Goal: Transaction & Acquisition: Purchase product/service

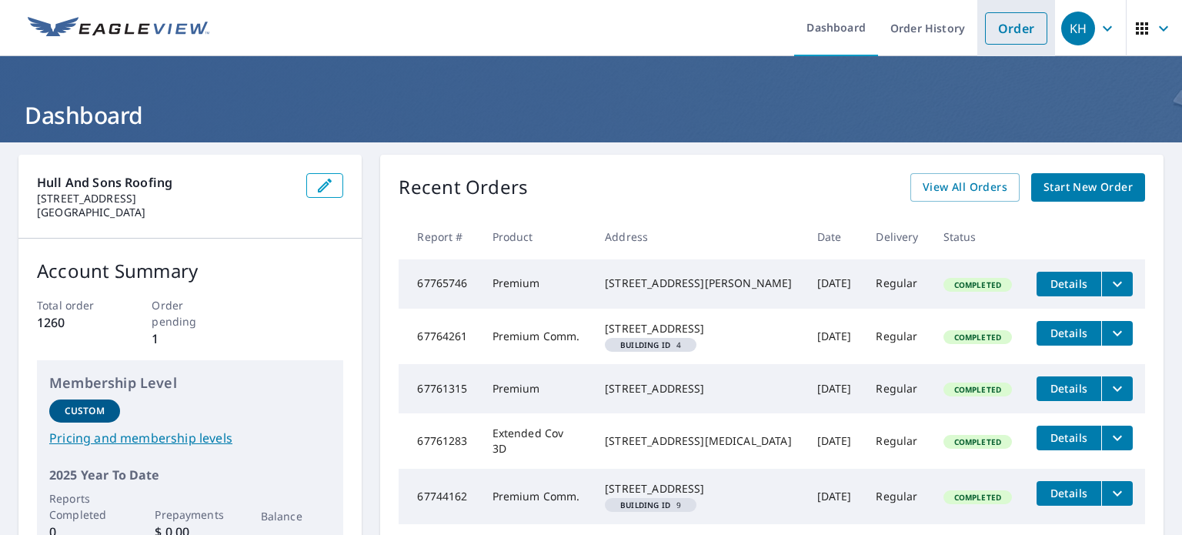
click at [1021, 30] on link "Order" at bounding box center [1016, 28] width 62 height 32
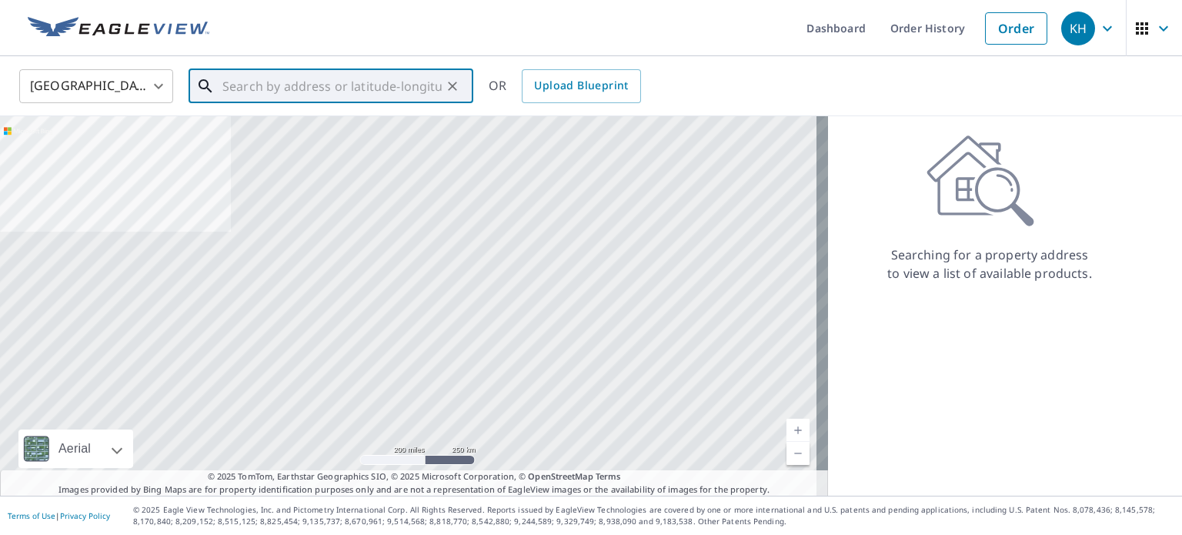
click at [438, 93] on input "text" at bounding box center [331, 86] width 219 height 43
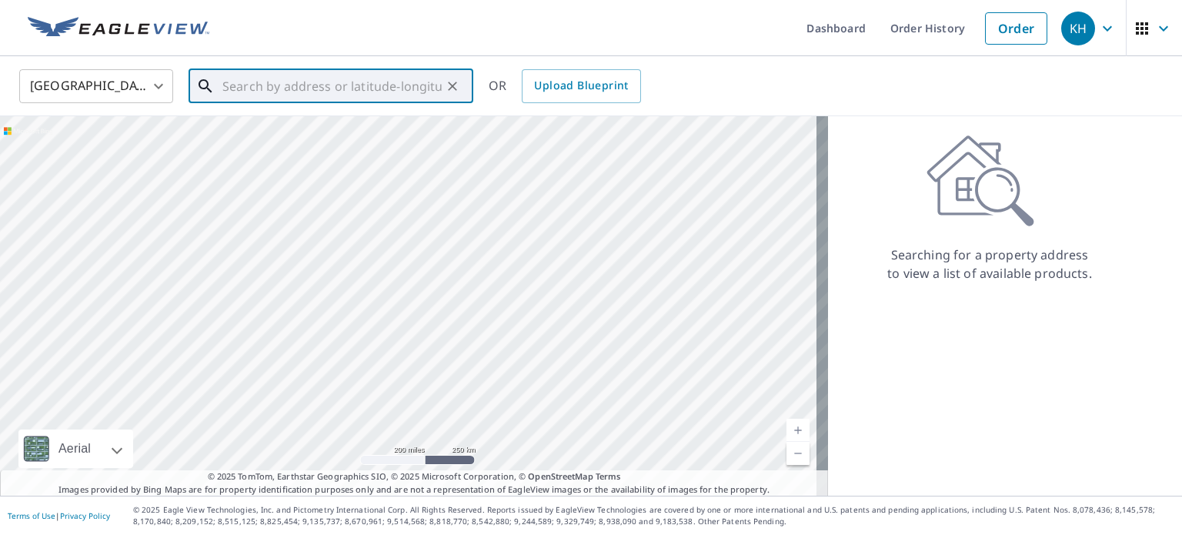
click at [265, 83] on input "text" at bounding box center [331, 86] width 219 height 43
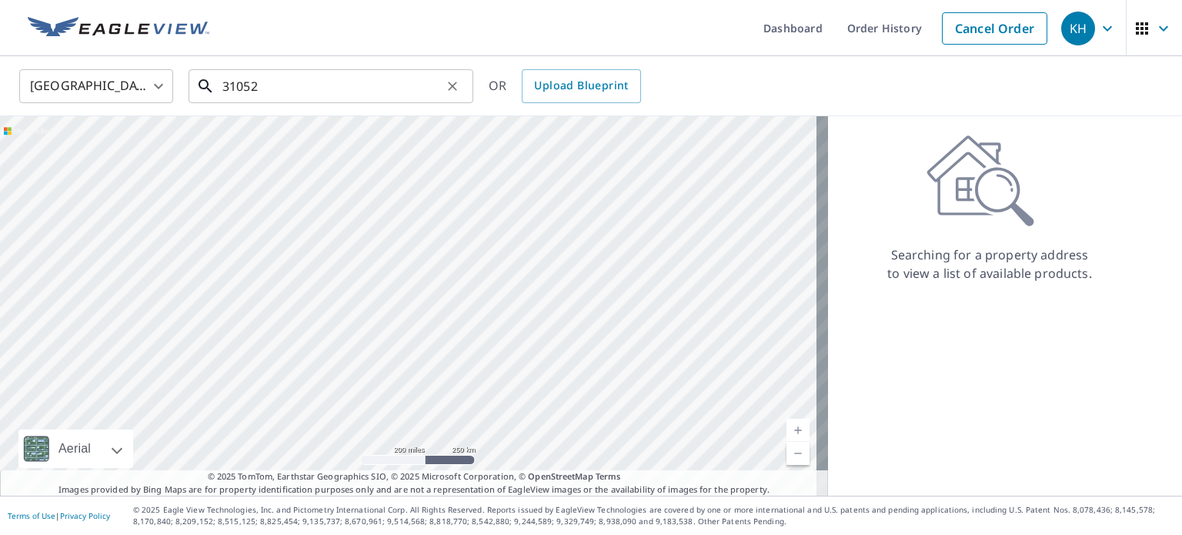
click at [305, 79] on input "31052" at bounding box center [331, 86] width 219 height 43
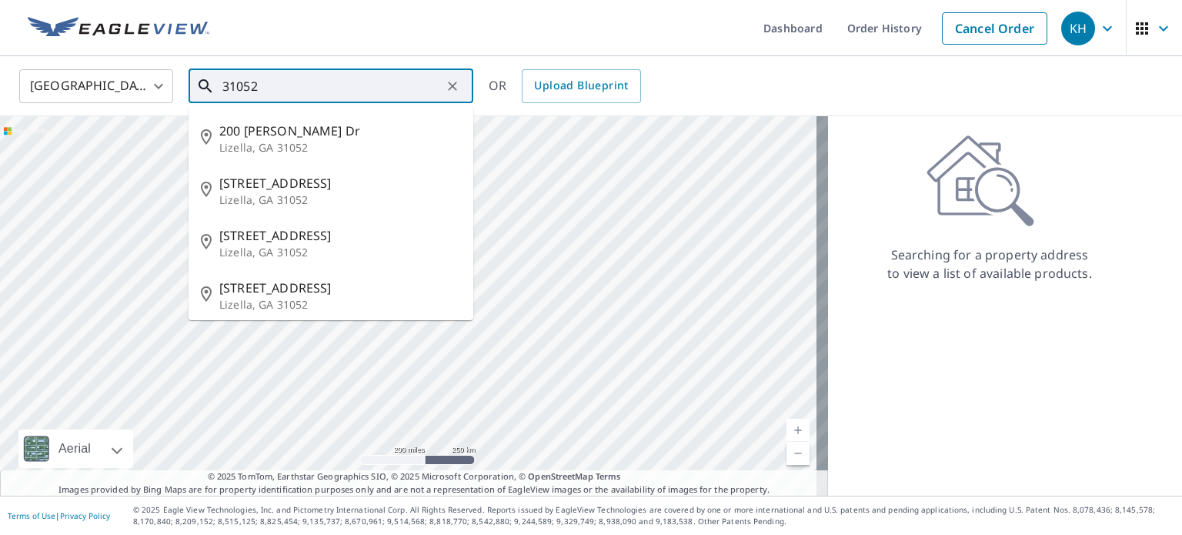
drag, startPoint x: 215, startPoint y: 79, endPoint x: 61, endPoint y: 84, distance: 154.0
click at [61, 84] on div "[GEOGRAPHIC_DATA] [GEOGRAPHIC_DATA] ​ 31052 ​ [STREET_ADDRESS][GEOGRAPHIC_DATA]…" at bounding box center [586, 86] width 1156 height 36
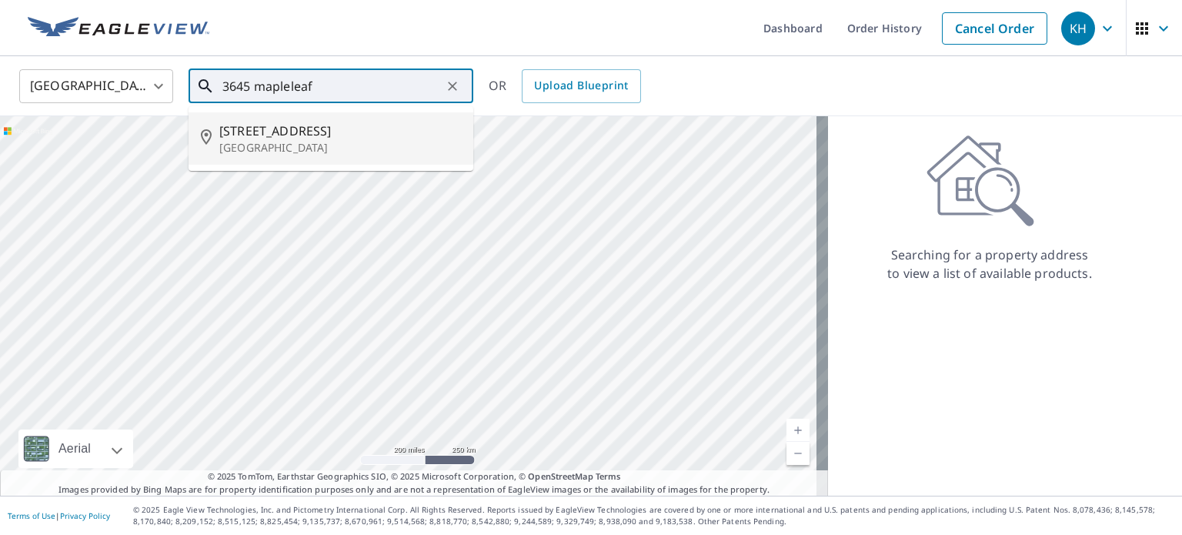
click at [335, 152] on p "[GEOGRAPHIC_DATA]" at bounding box center [340, 147] width 242 height 15
type input "[STREET_ADDRESS][PERSON_NAME]"
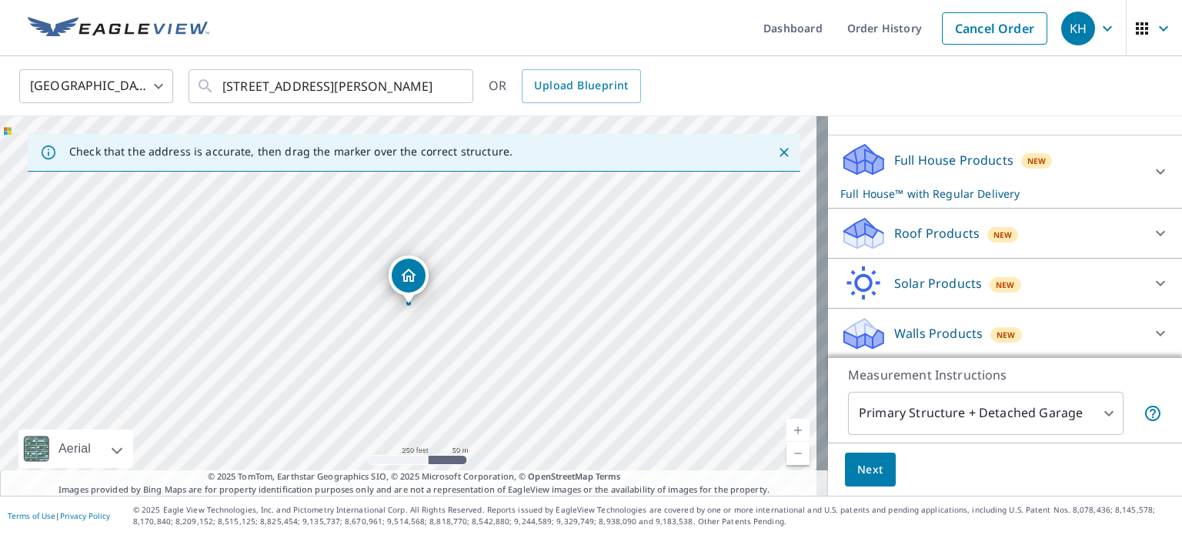
click at [877, 227] on div "Roof Products New" at bounding box center [992, 234] width 302 height 36
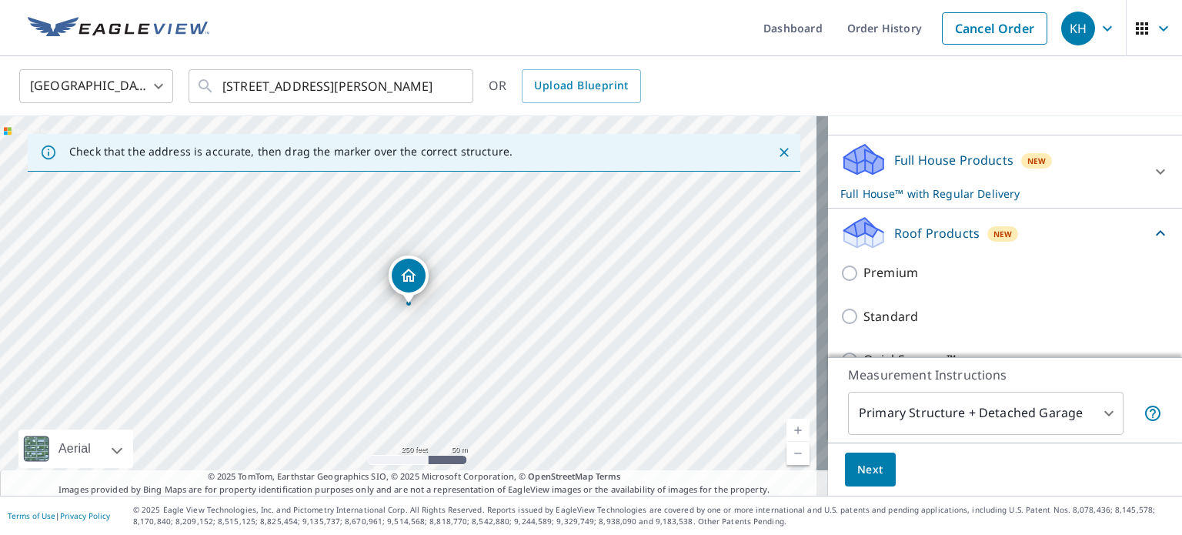
scroll to position [140, 0]
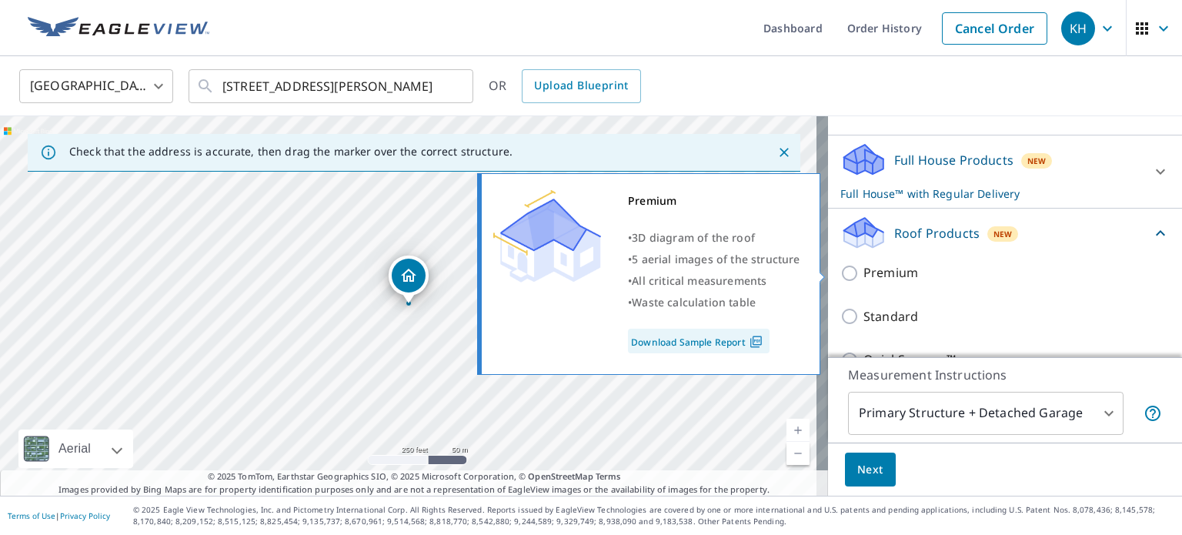
click at [850, 276] on input "Premium" at bounding box center [852, 273] width 23 height 18
checkbox input "true"
checkbox input "false"
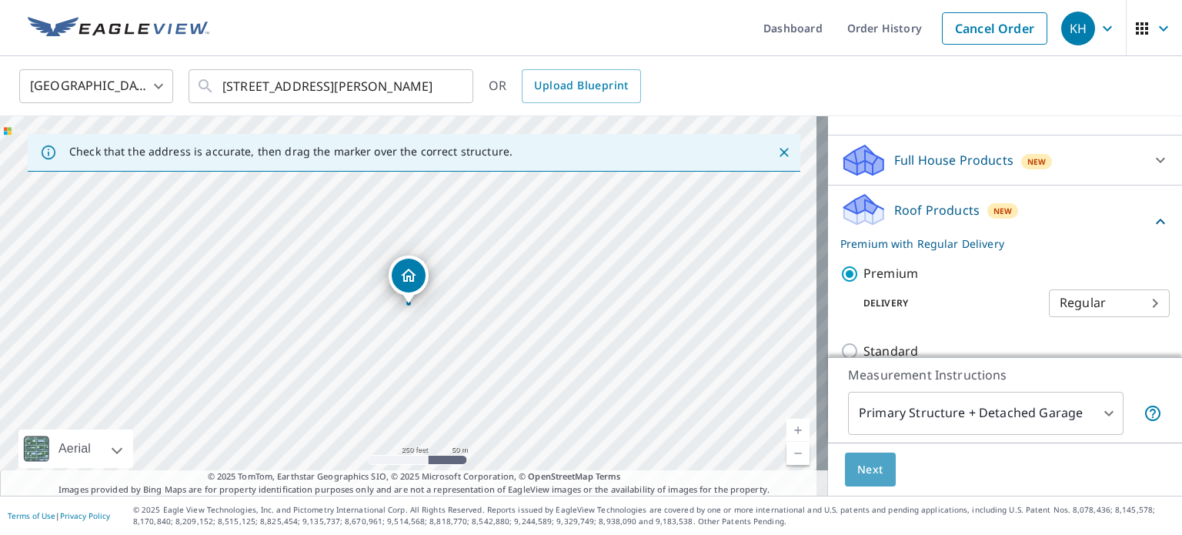
click at [861, 470] on span "Next" at bounding box center [870, 469] width 26 height 19
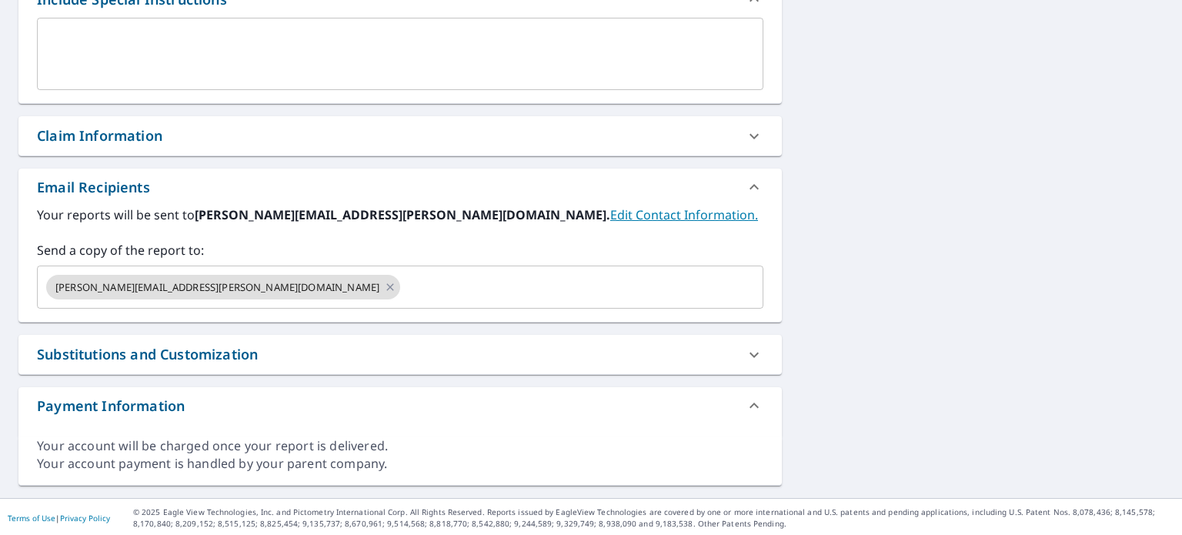
scroll to position [443, 0]
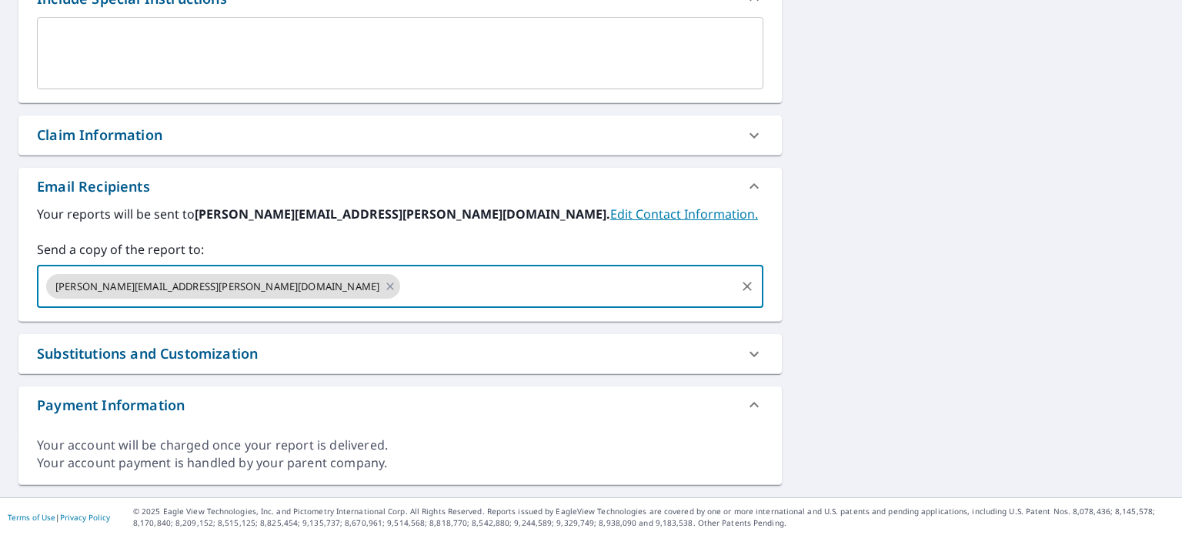
click at [403, 292] on input "text" at bounding box center [568, 286] width 331 height 29
type input "[EMAIL_ADDRESS][PERSON_NAME][DOMAIN_NAME]"
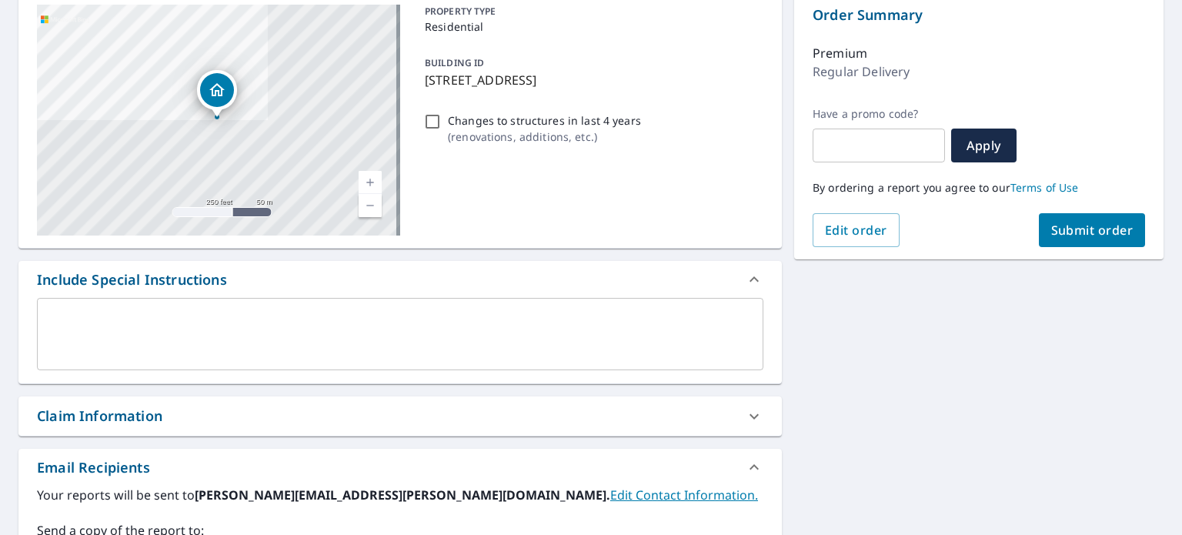
scroll to position [135, 0]
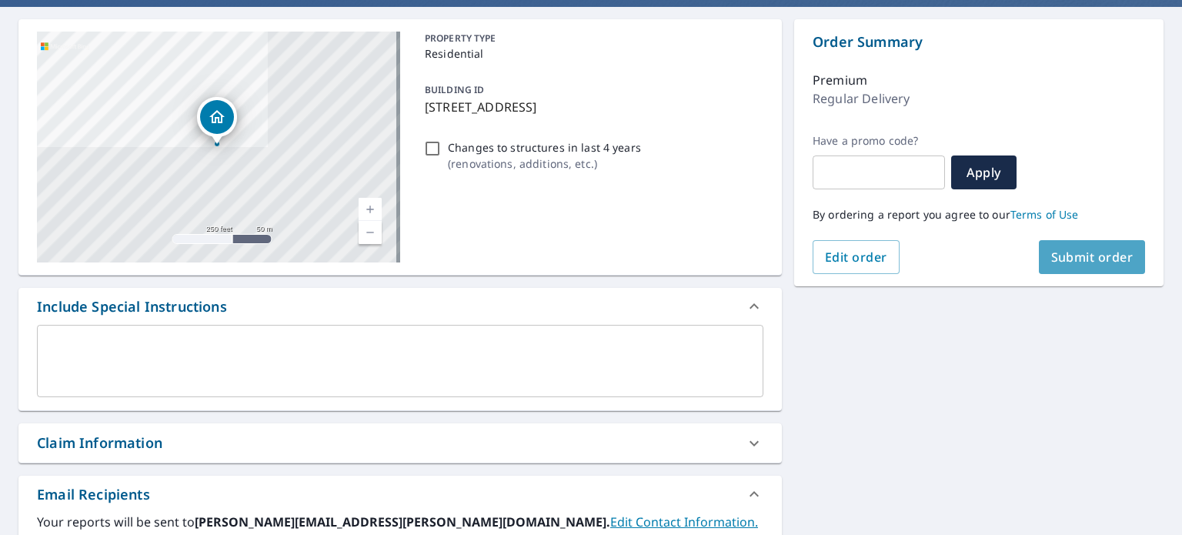
click at [1090, 267] on button "Submit order" at bounding box center [1092, 257] width 107 height 34
